Goal: Use online tool/utility: Utilize a website feature to perform a specific function

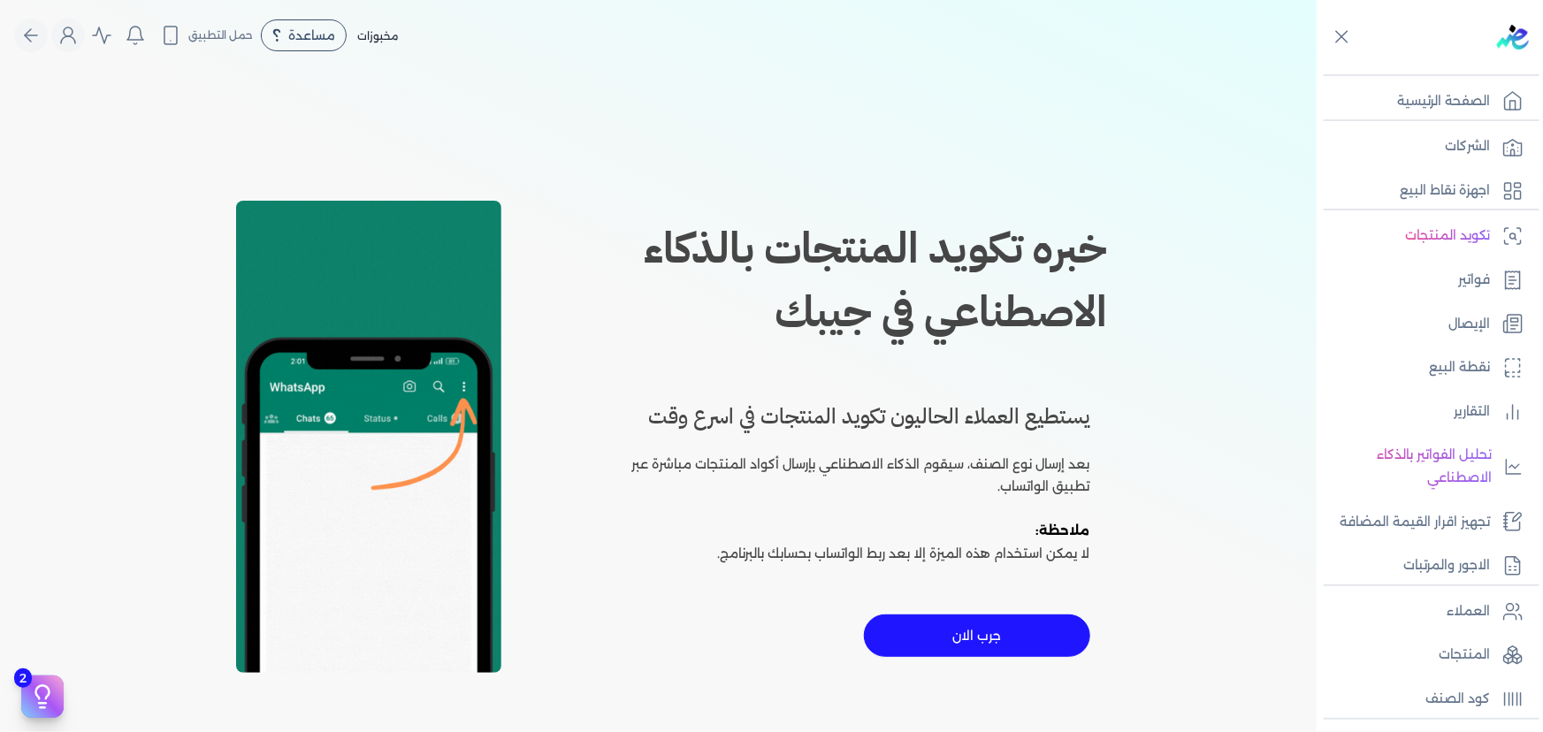
click at [980, 631] on button "جرب الان" at bounding box center [977, 635] width 226 height 42
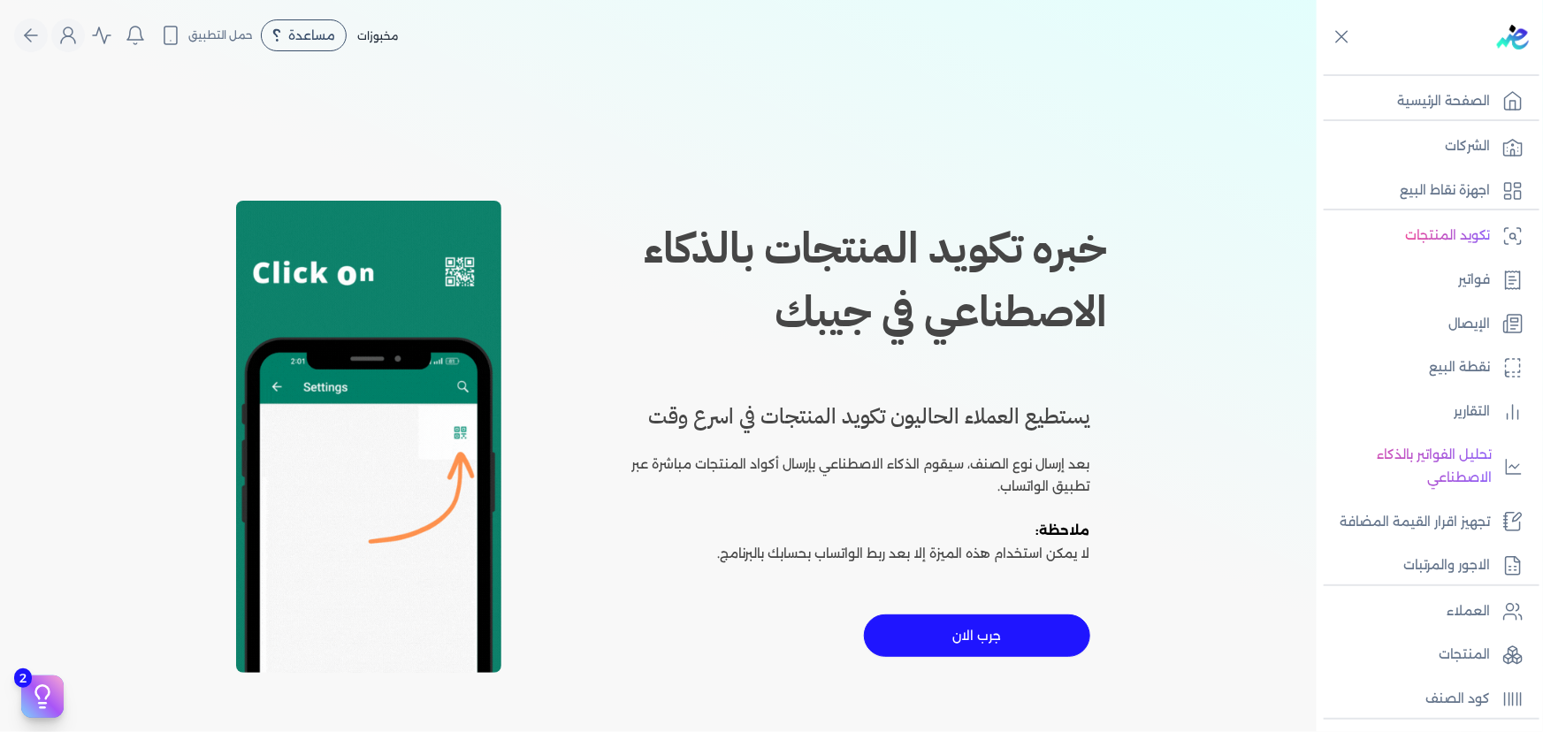
click at [906, 456] on p "بعد إرسال نوع الصنف، سيقوم الذكاء الاصطناعي بإرسال أكواد المنتجات مباشرة عبر تط…" at bounding box center [856, 476] width 467 height 45
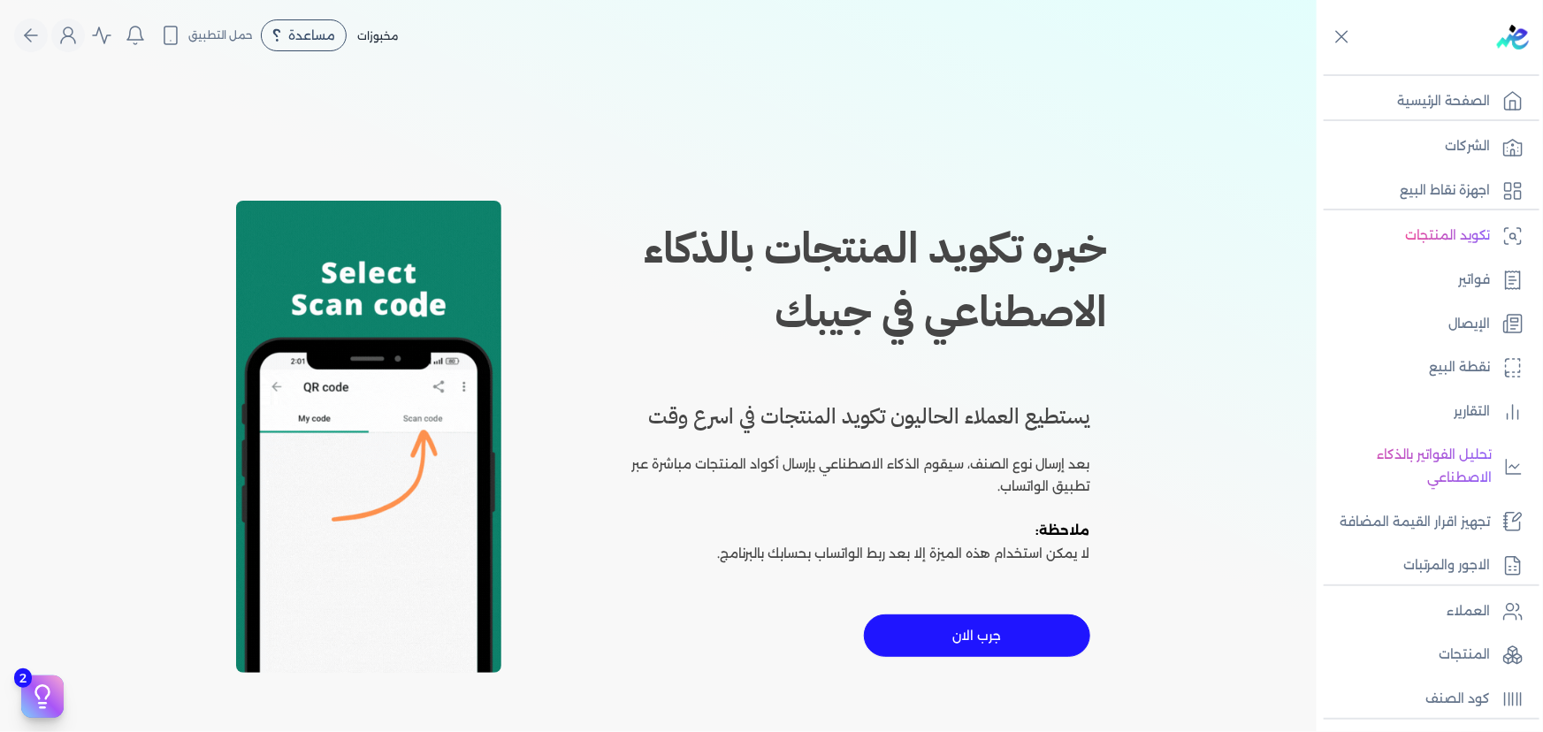
click at [977, 643] on button "جرب الان" at bounding box center [977, 635] width 226 height 42
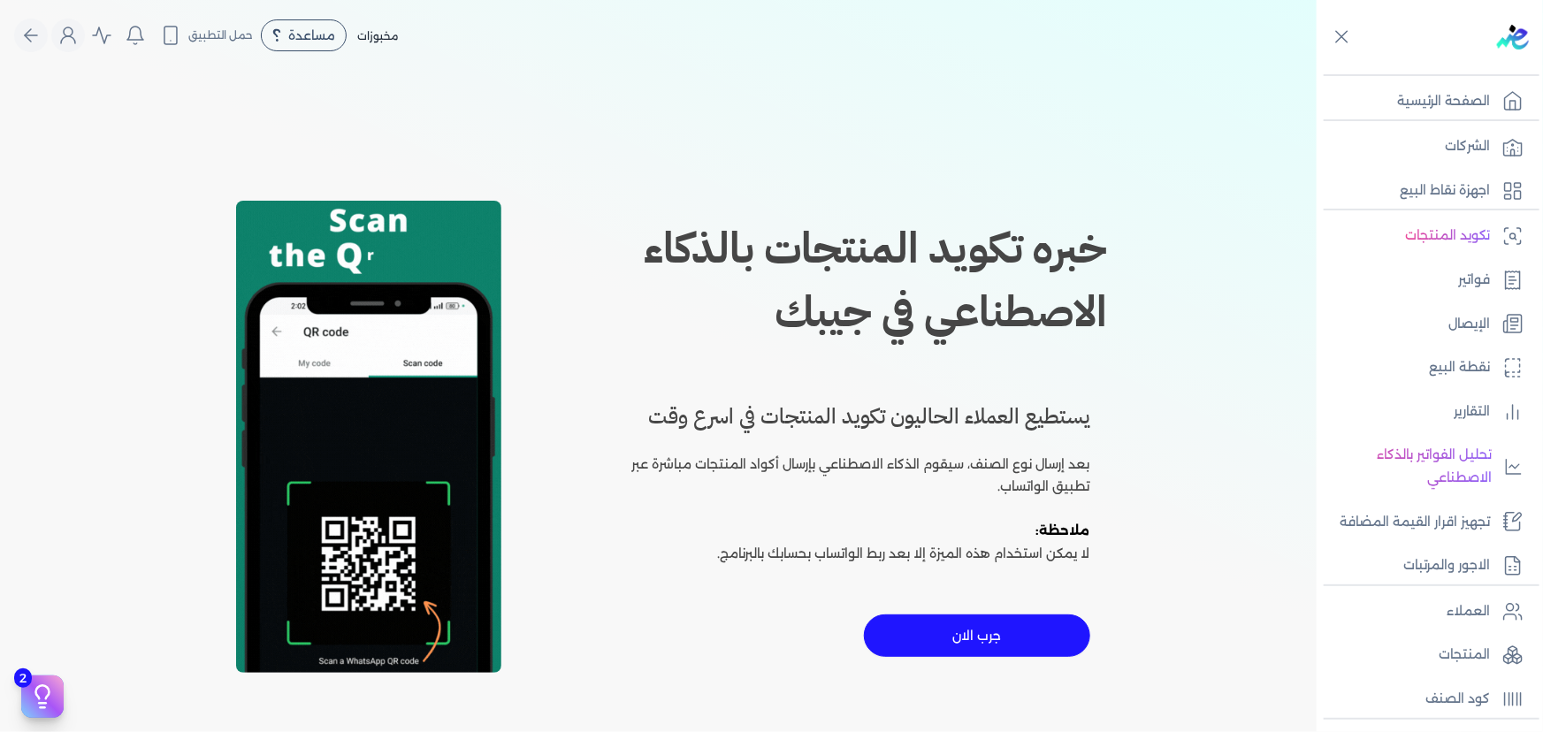
click at [0, 0] on div at bounding box center [0, 0] width 0 height 0
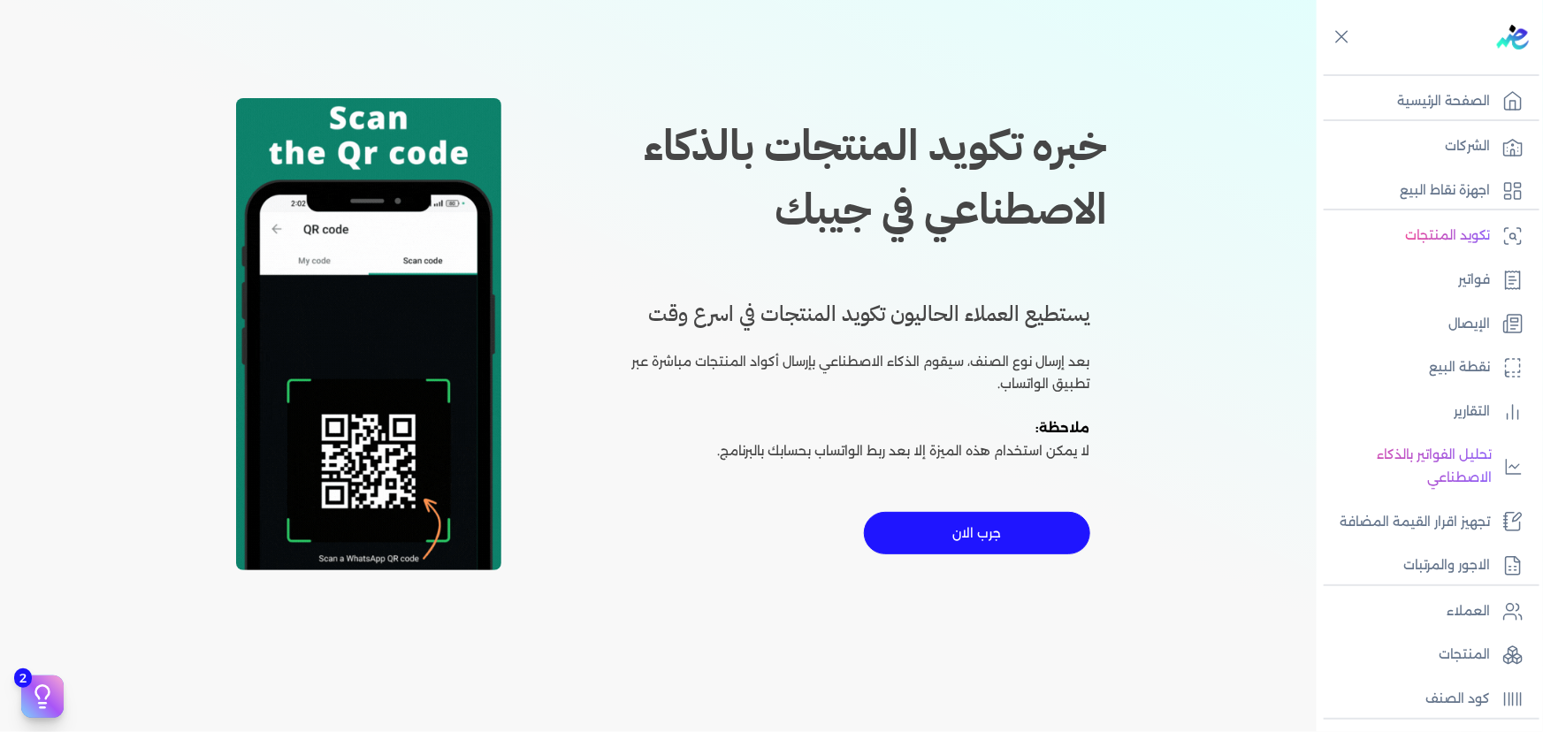
scroll to position [102, 0]
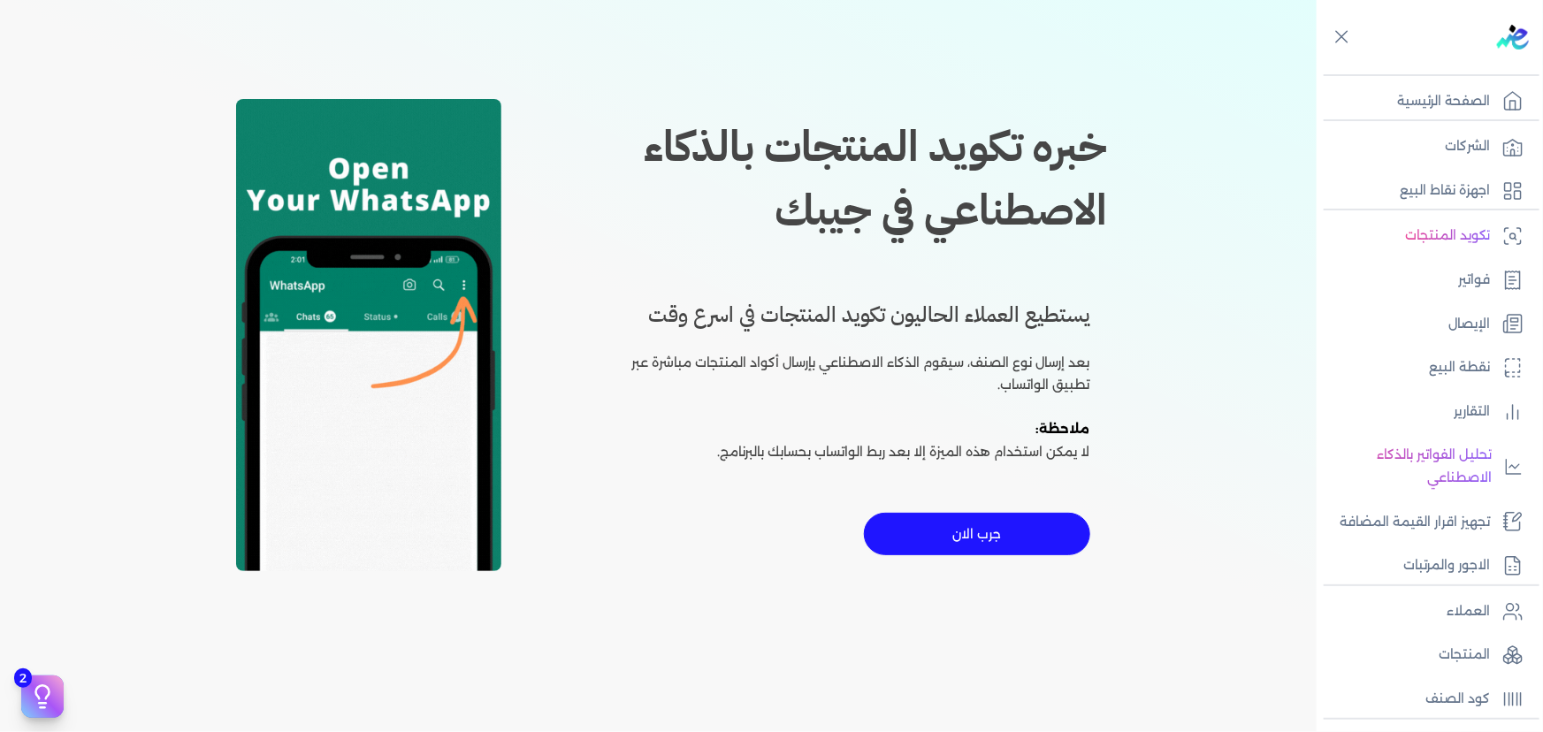
click at [210, 400] on div "خبره تكويد المنتجات بالذكاء الاصطناعي في جيبك يستطيع العملاء الحاليون تكويد الم…" at bounding box center [658, 335] width 905 height 732
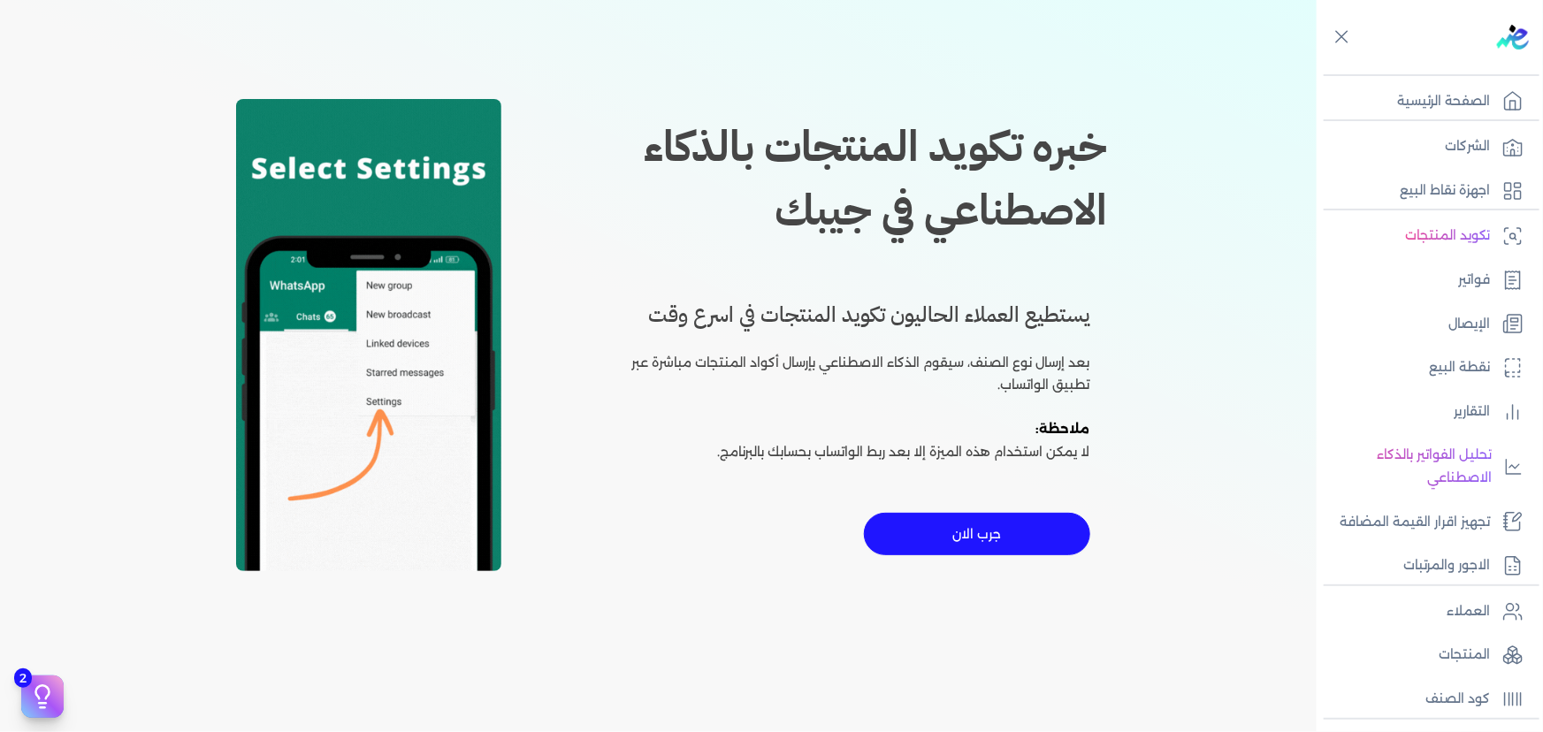
click at [932, 522] on button "جرب الان" at bounding box center [977, 534] width 226 height 42
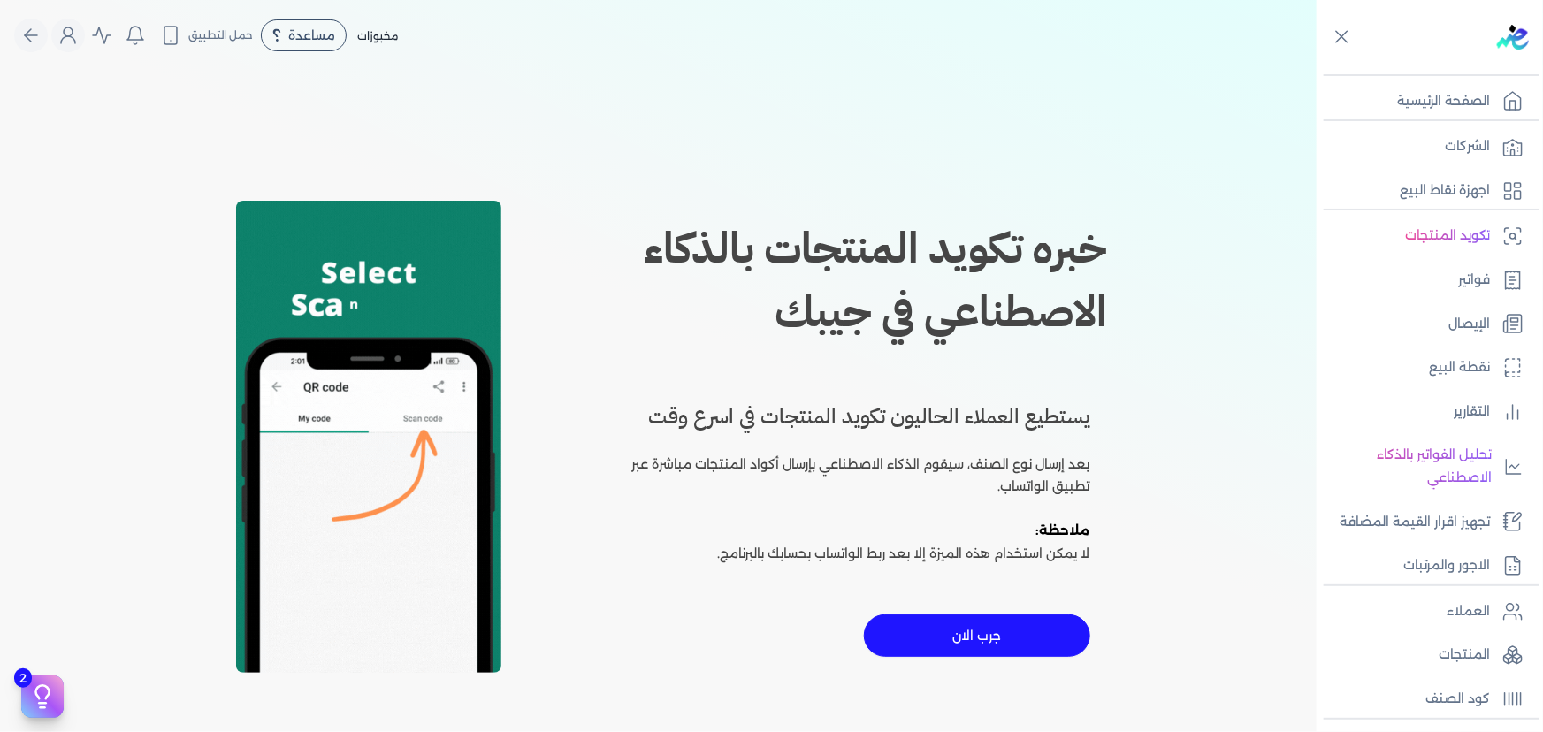
click at [955, 626] on button "جرب الان" at bounding box center [977, 635] width 226 height 42
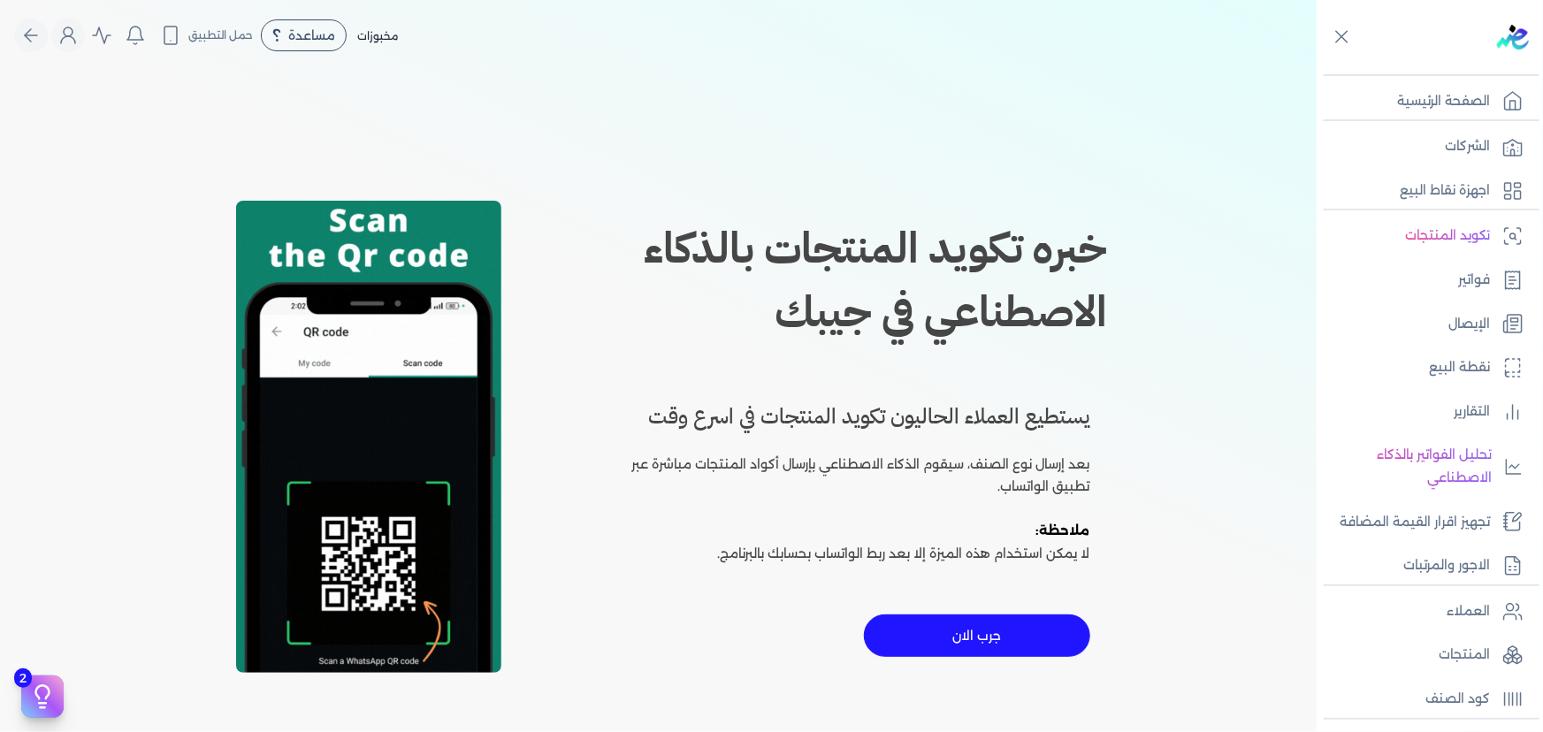
click at [1003, 637] on button "جرب الان" at bounding box center [977, 635] width 226 height 42
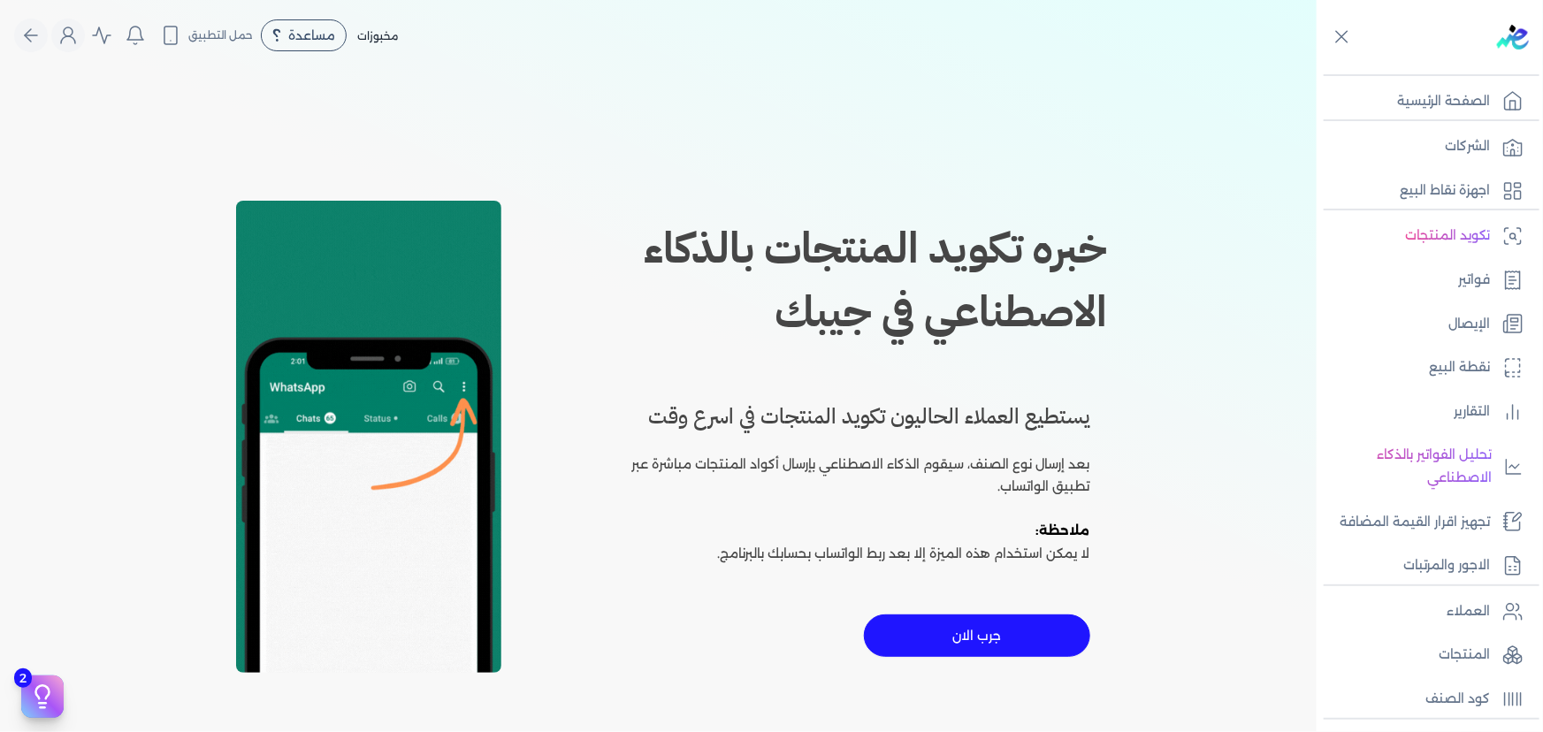
click at [1003, 637] on button "جرب الان" at bounding box center [977, 635] width 226 height 42
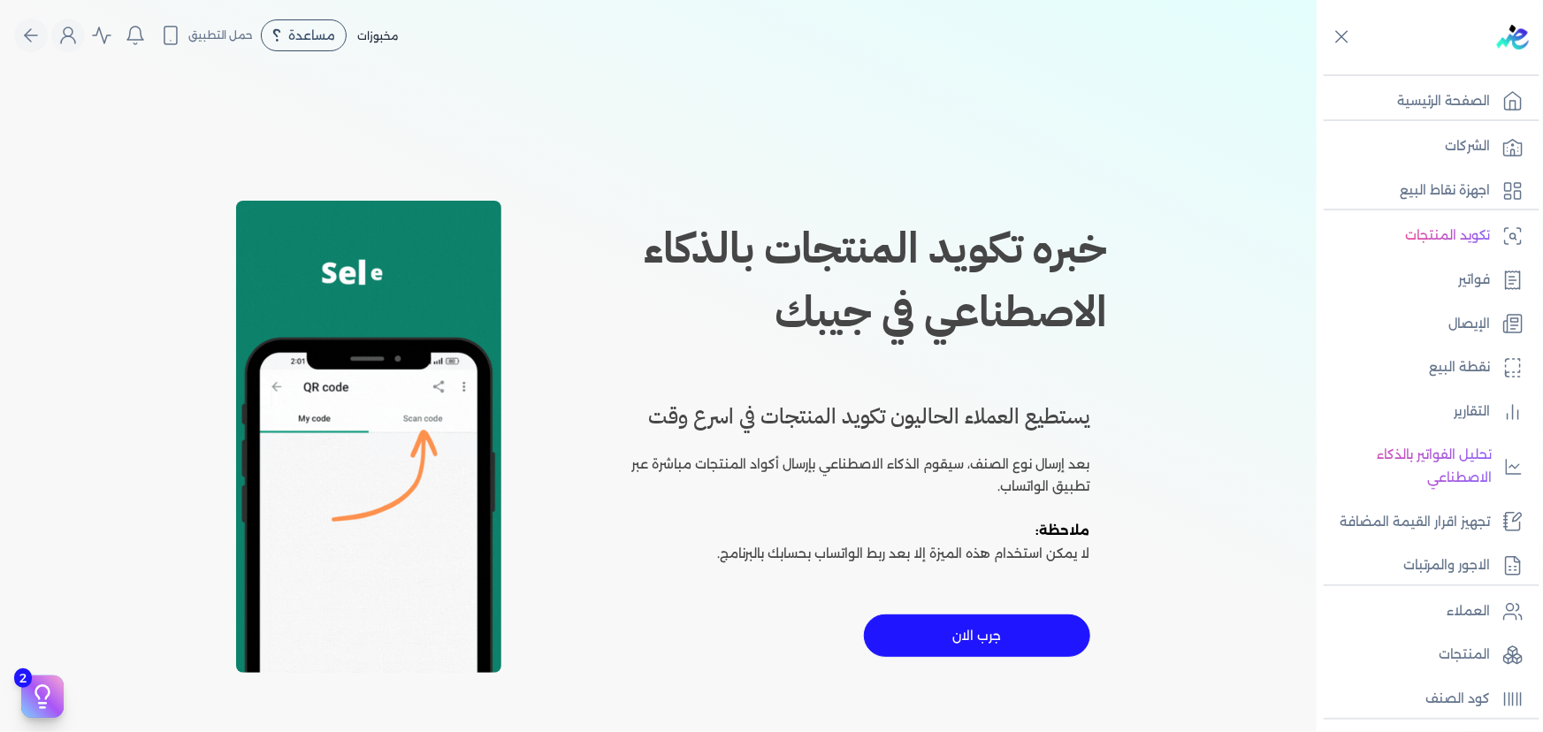
click at [1005, 629] on button "جرب الان" at bounding box center [977, 635] width 226 height 42
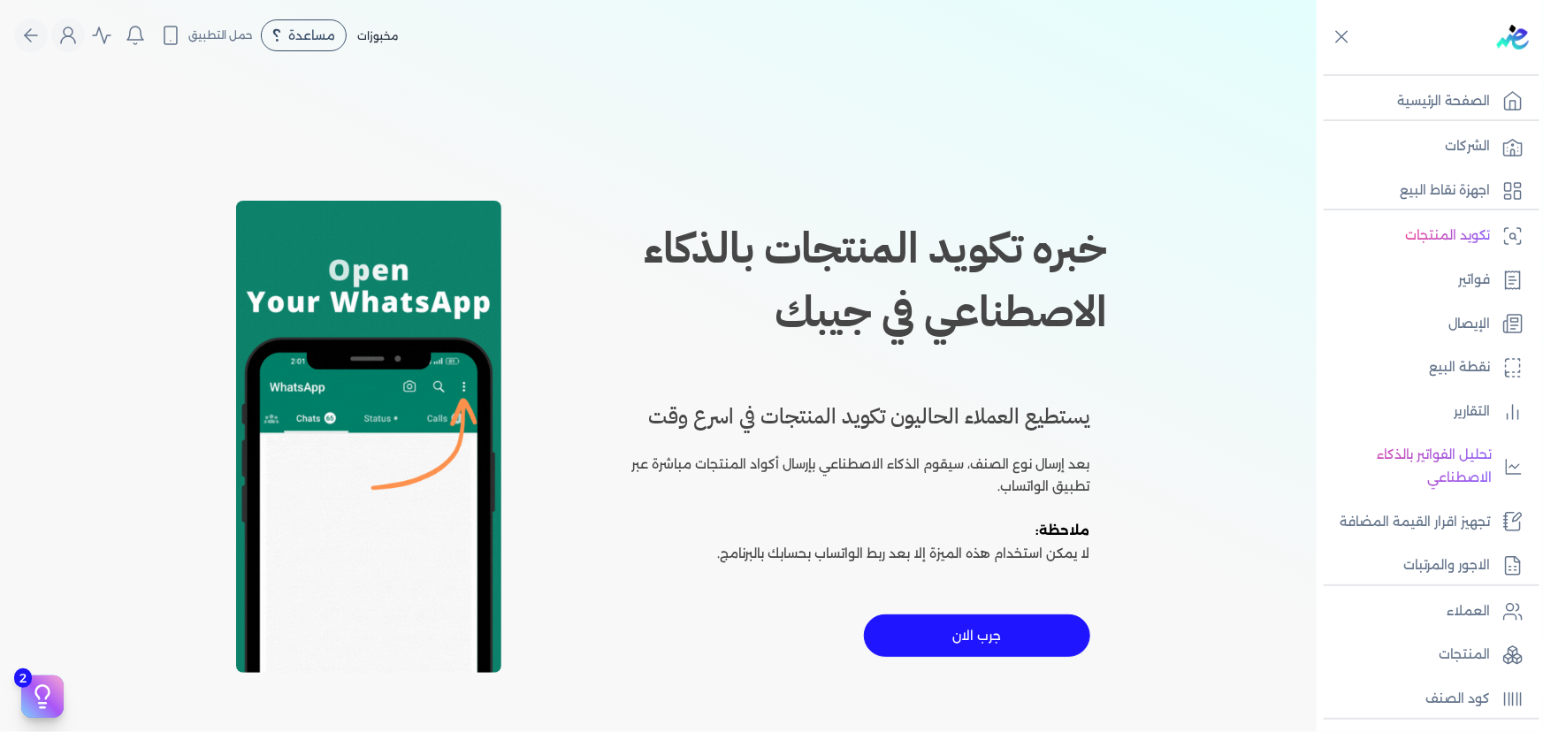
click at [480, 37] on div "مخبوزات مساعدة خدمة العملاء دليل المستخدم حمل التطبيق سياتل المتطوره للتجاره ال…" at bounding box center [665, 36] width 1302 height 34
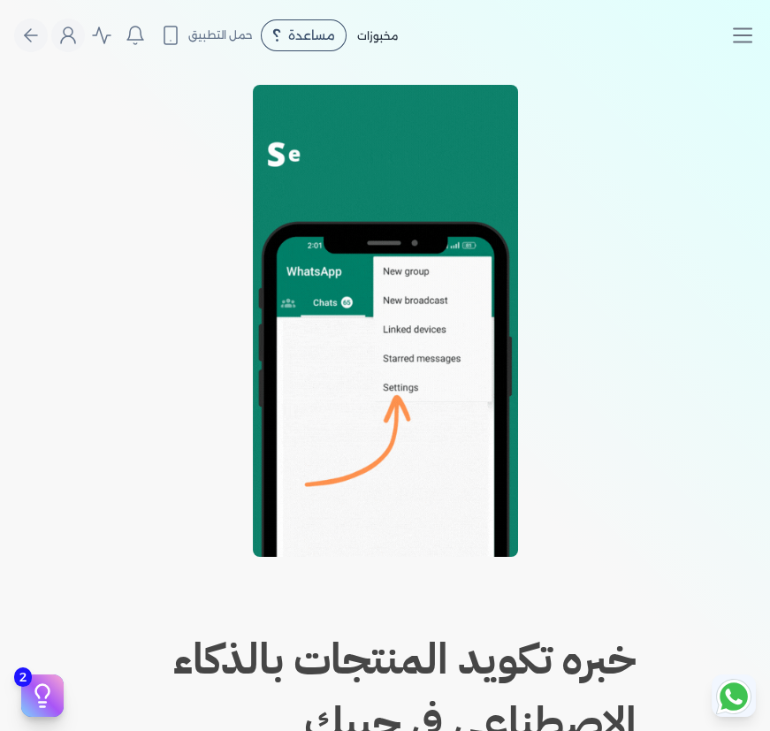
scroll to position [605, 0]
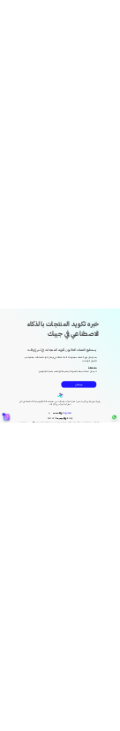
scroll to position [561, 0]
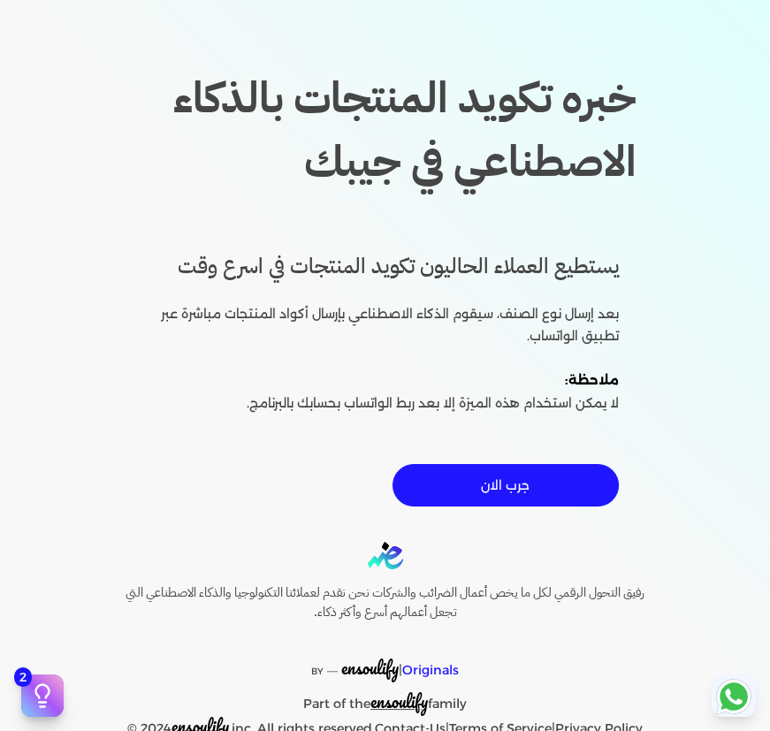
click at [516, 490] on button "جرب الان" at bounding box center [506, 485] width 226 height 42
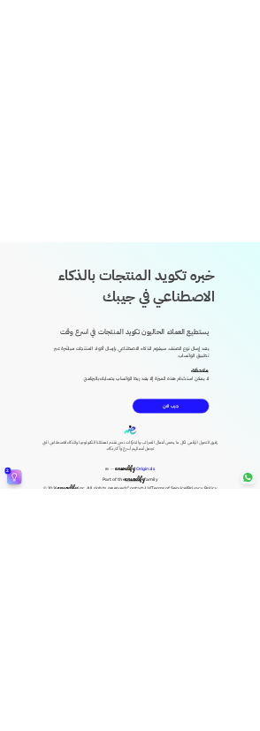
scroll to position [278, 0]
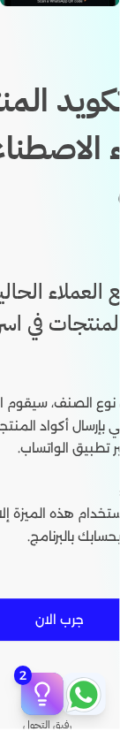
click at [65, 605] on button "جرب الان" at bounding box center [60, 621] width 226 height 42
click at [75, 610] on button "جرب الان" at bounding box center [60, 621] width 226 height 42
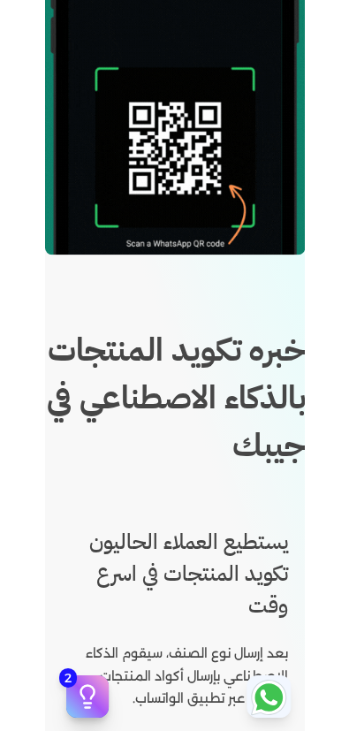
scroll to position [547, 0]
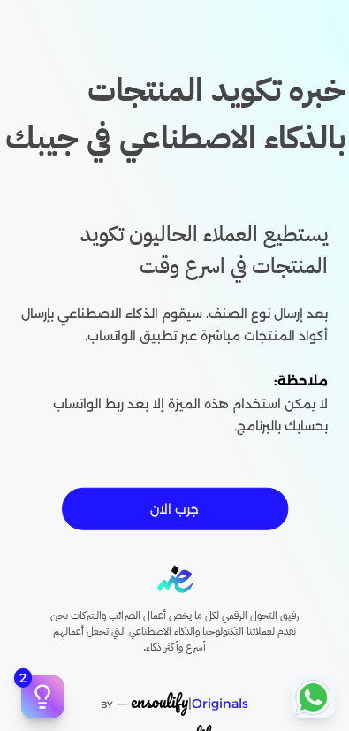
click at [144, 530] on button "جرب الان" at bounding box center [175, 508] width 226 height 42
